Goal: Register for event/course

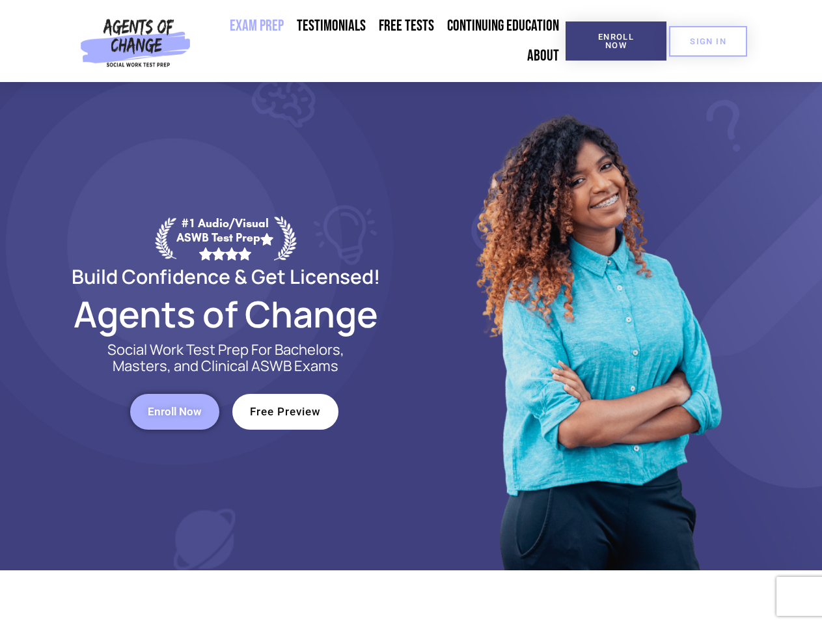
click at [412, 313] on div at bounding box center [597, 326] width 371 height 488
click at [616, 41] on span "Enroll Now" at bounding box center [616, 41] width 59 height 17
click at [708, 41] on span "SIGN IN" at bounding box center [708, 41] width 36 height 8
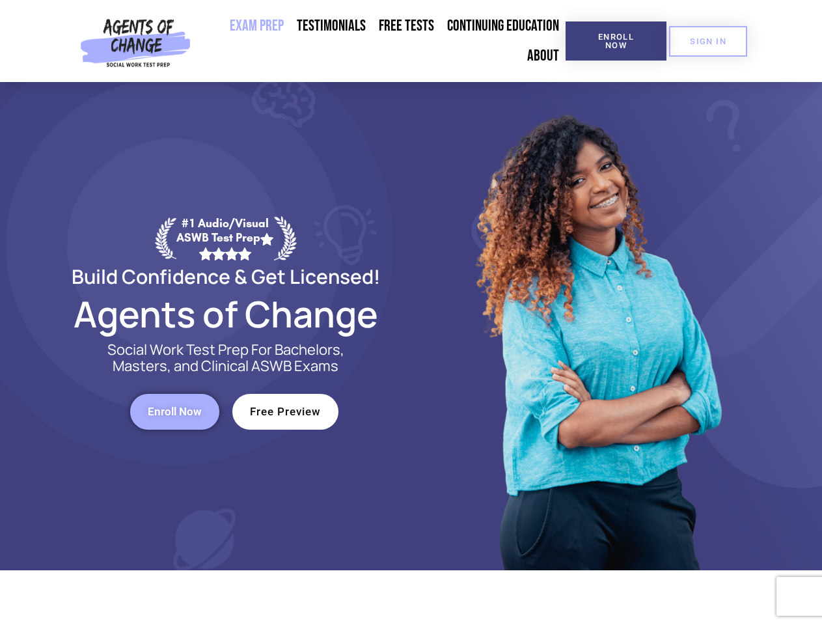
click at [174, 412] on span "Enroll Now" at bounding box center [175, 411] width 54 height 11
click at [285, 412] on span "Free Preview" at bounding box center [285, 411] width 71 height 11
